Goal: Task Accomplishment & Management: Manage account settings

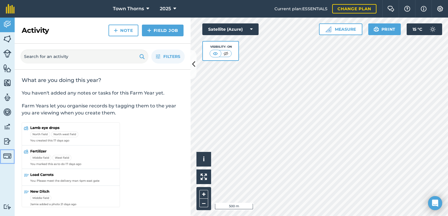
click at [4, 156] on img at bounding box center [7, 156] width 8 height 8
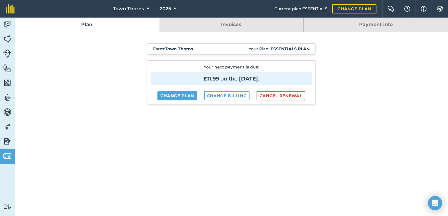
click at [227, 23] on link "Invoices" at bounding box center [231, 25] width 144 height 14
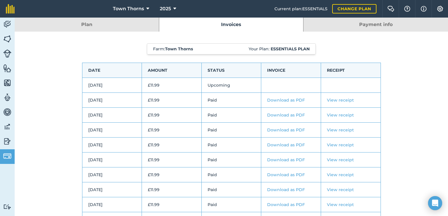
click at [341, 100] on link "View receipt" at bounding box center [340, 100] width 27 height 5
click at [288, 98] on link "Download as PDF" at bounding box center [286, 100] width 38 height 5
